Goal: Register for event/course

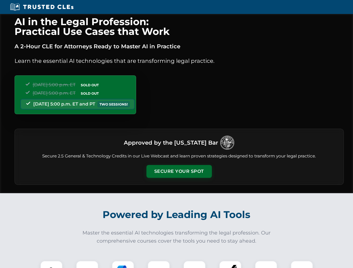
click at [179, 172] on button "Secure Your Spot" at bounding box center [178, 171] width 65 height 13
click at [51, 265] on img at bounding box center [51, 272] width 16 height 16
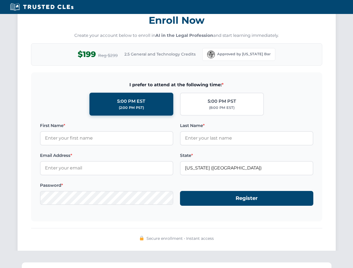
scroll to position [548, 0]
